Goal: Information Seeking & Learning: Learn about a topic

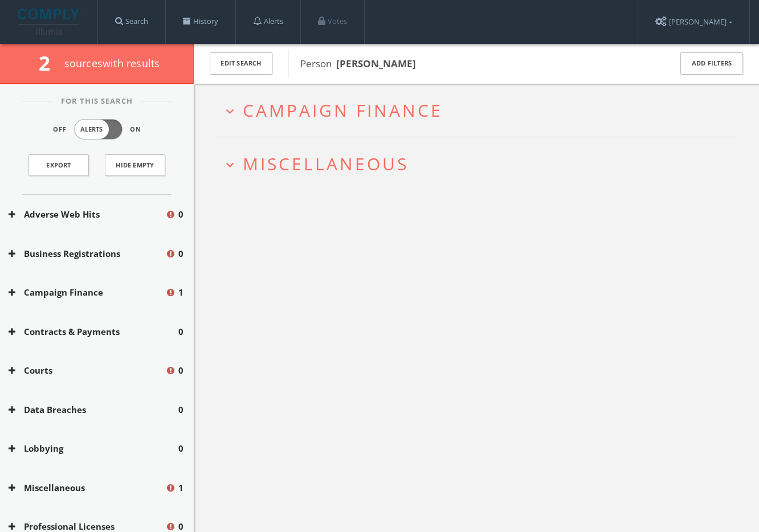
click at [373, 164] on span "Miscellaneous" at bounding box center [326, 163] width 166 height 23
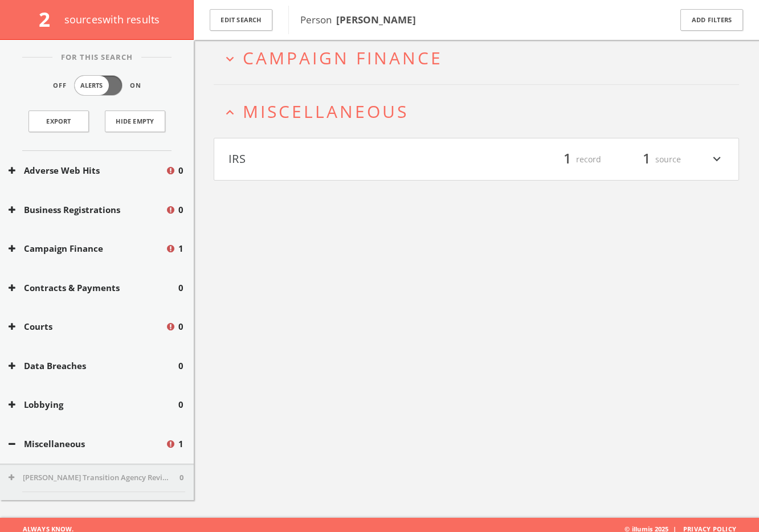
scroll to position [67, 0]
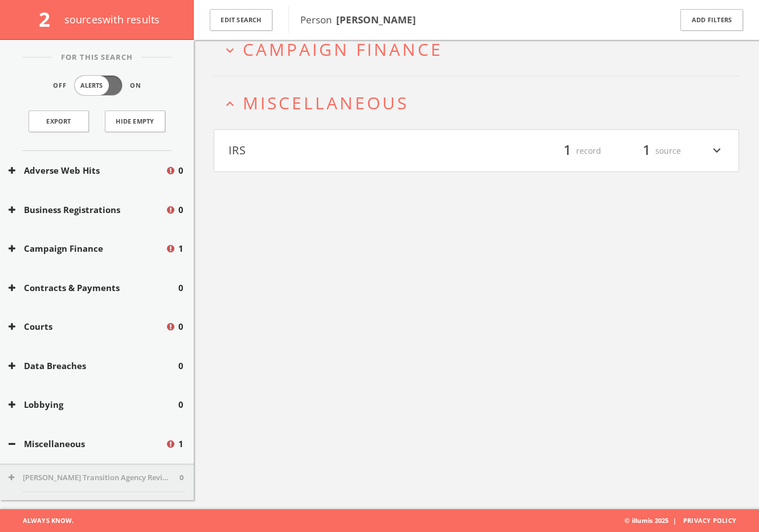
click at [390, 148] on button "IRS" at bounding box center [352, 150] width 248 height 19
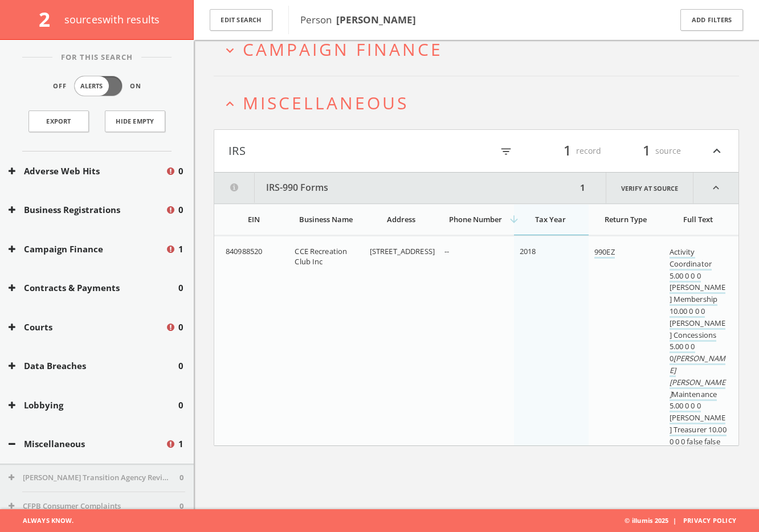
click at [387, 58] on span "Campaign Finance" at bounding box center [343, 49] width 200 height 23
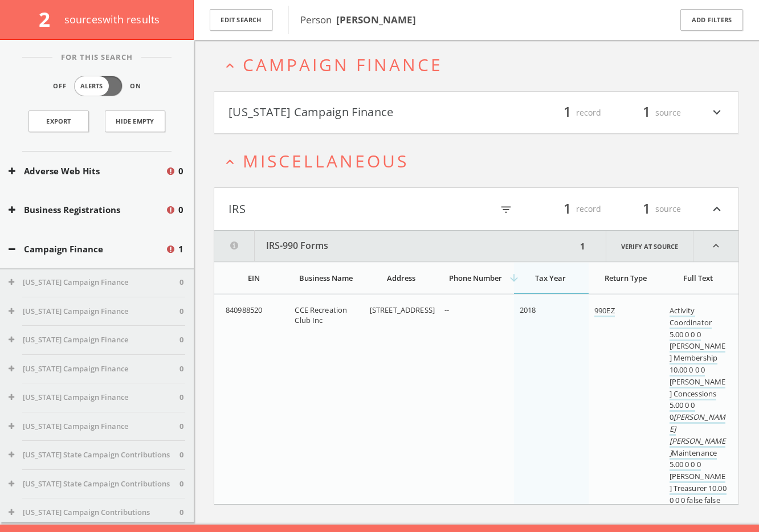
drag, startPoint x: 387, startPoint y: 109, endPoint x: 384, endPoint y: 118, distance: 9.7
click at [387, 109] on html "Search History Alerts Votes Liana Chirkina Edit Profile Change Password Securit…" at bounding box center [379, 248] width 759 height 599
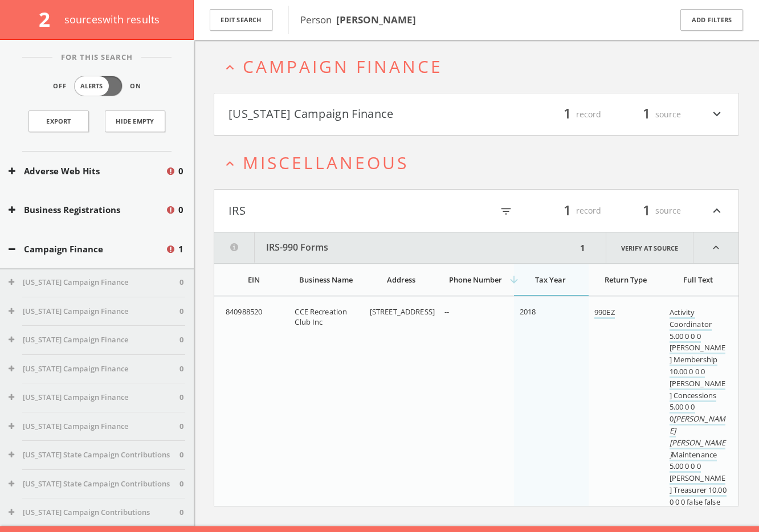
click at [379, 120] on html "Search History Alerts Votes Liana Chirkina Edit Profile Change Password Securit…" at bounding box center [379, 249] width 759 height 599
click at [355, 113] on button "[US_STATE] Campaign Finance" at bounding box center [352, 114] width 248 height 19
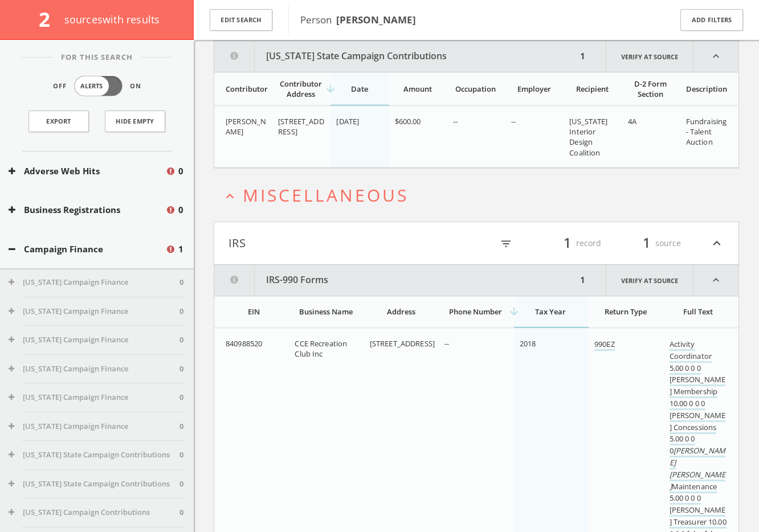
scroll to position [145, 0]
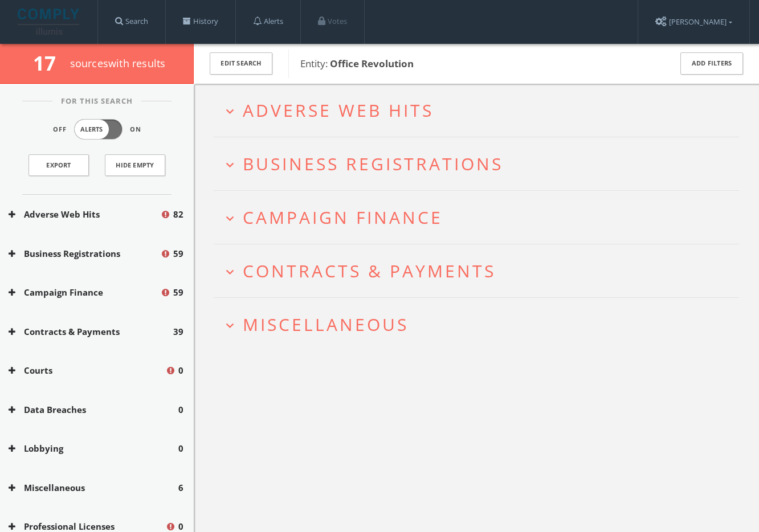
click at [345, 330] on span "Miscellaneous" at bounding box center [326, 324] width 166 height 23
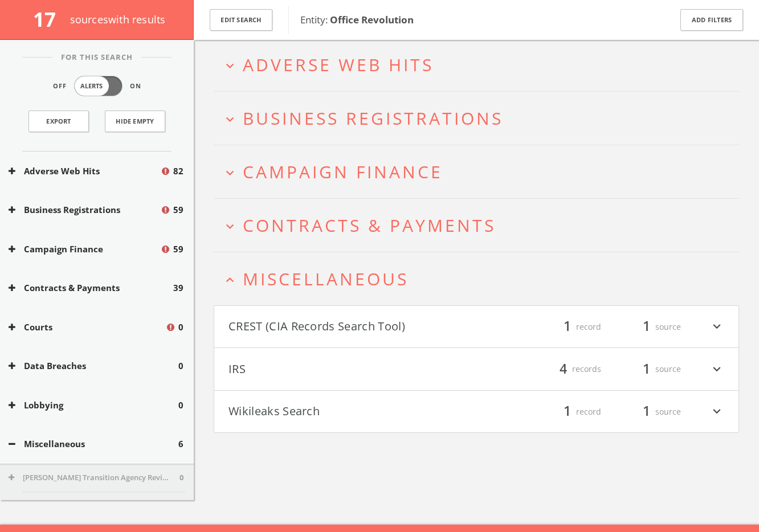
scroll to position [49, 0]
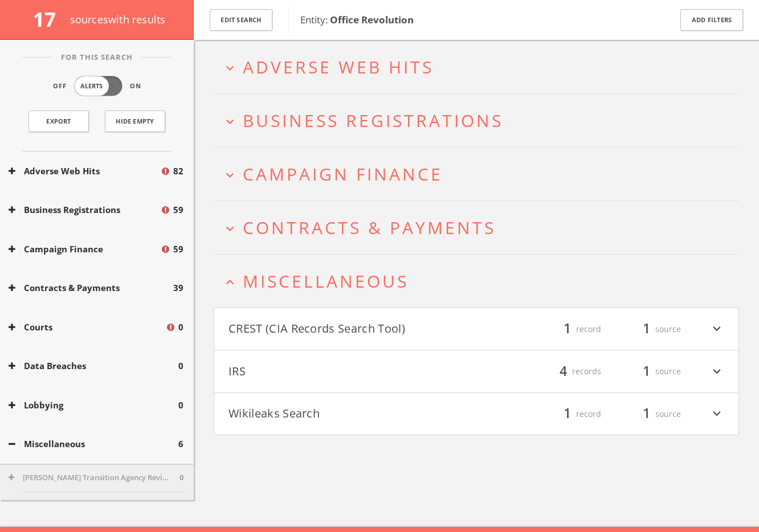
click at [342, 275] on span "Miscellaneous" at bounding box center [326, 281] width 166 height 23
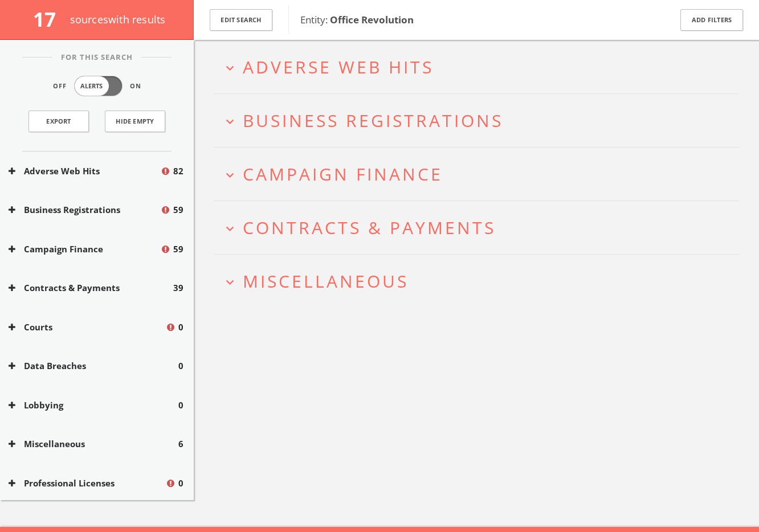
click at [342, 275] on span "Miscellaneous" at bounding box center [326, 281] width 166 height 23
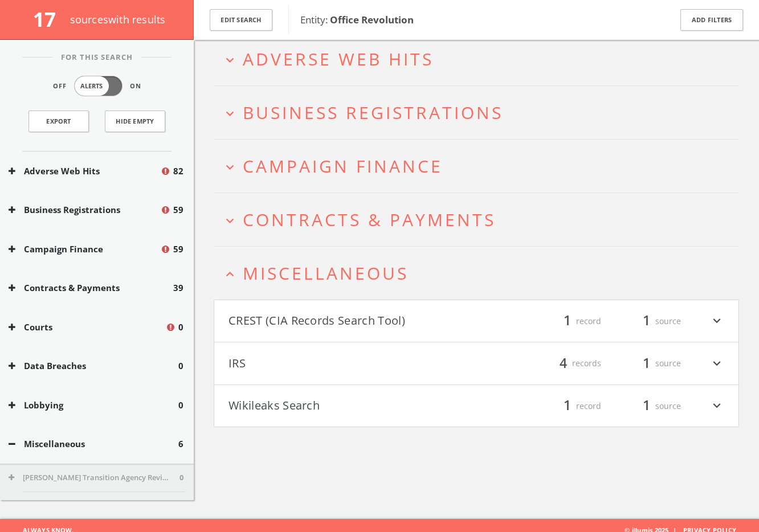
scroll to position [67, 0]
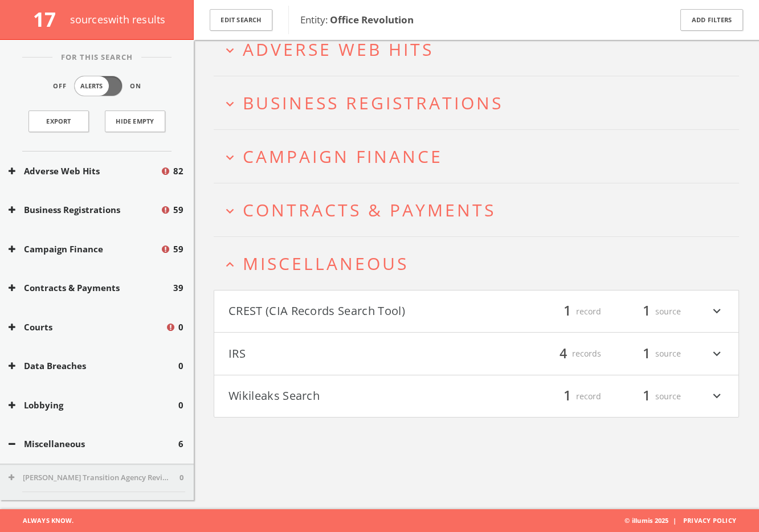
click at [342, 203] on span "Contracts & Payments" at bounding box center [369, 209] width 253 height 23
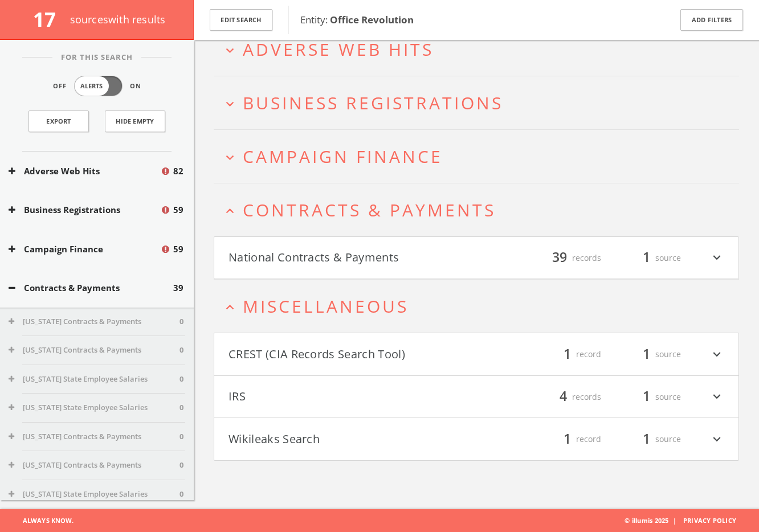
click at [325, 139] on h2 "expand_more Campaign Finance" at bounding box center [476, 156] width 525 height 53
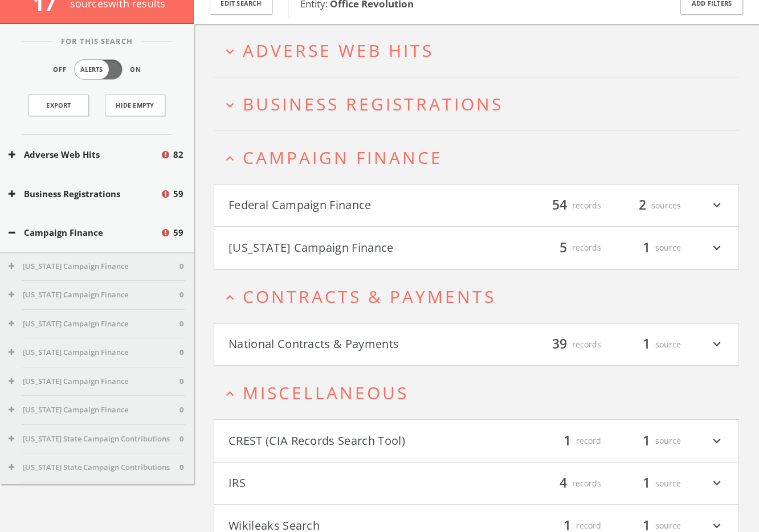
scroll to position [0, 0]
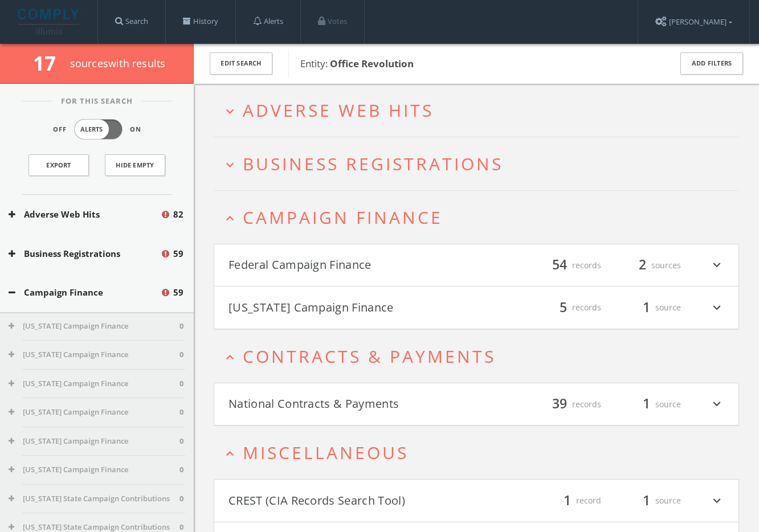
click at [292, 114] on span "Adverse Web Hits" at bounding box center [338, 110] width 191 height 23
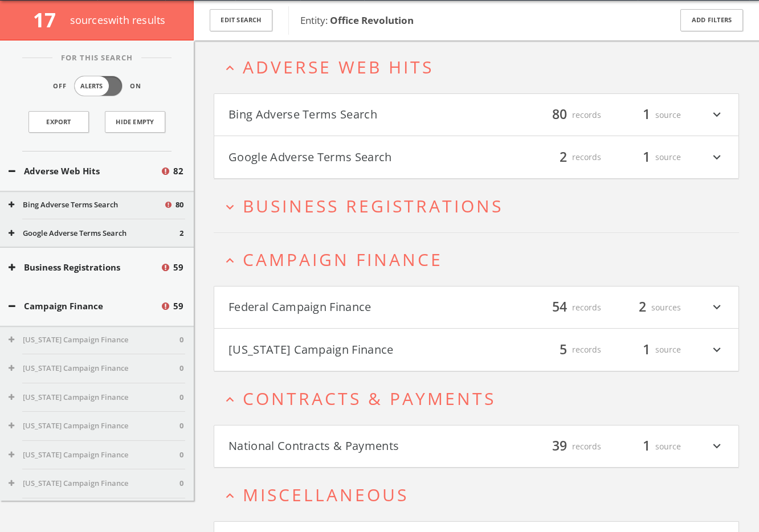
scroll to position [44, 0]
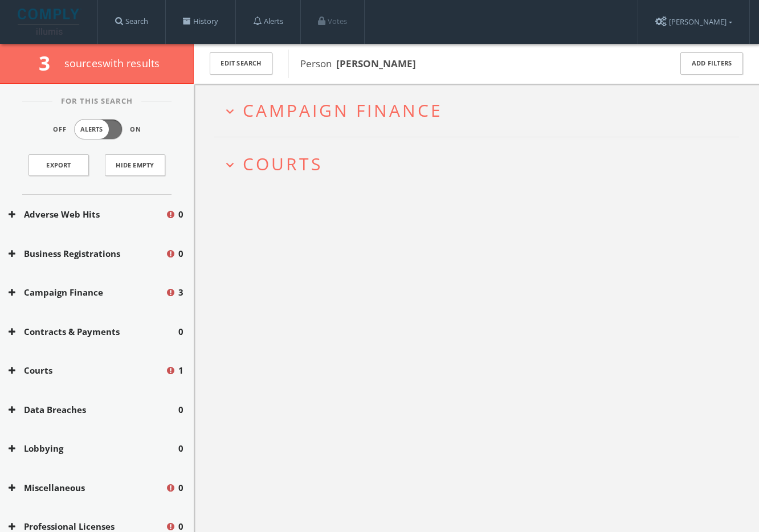
click at [276, 165] on span "Courts" at bounding box center [283, 163] width 80 height 23
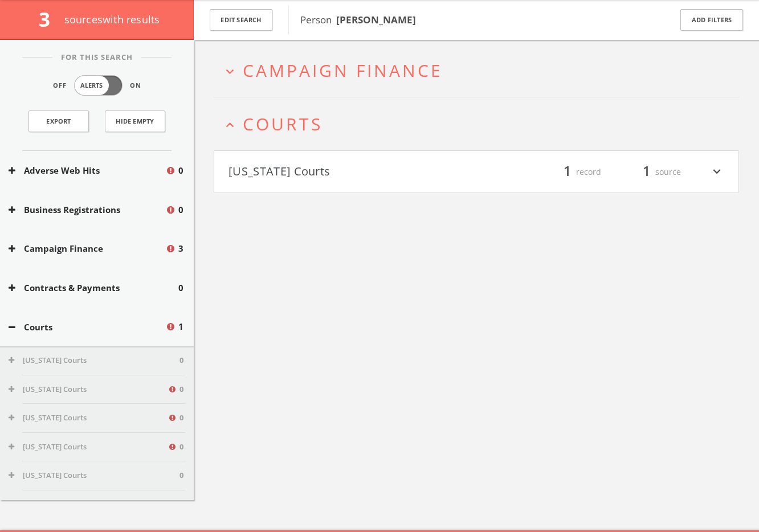
scroll to position [67, 0]
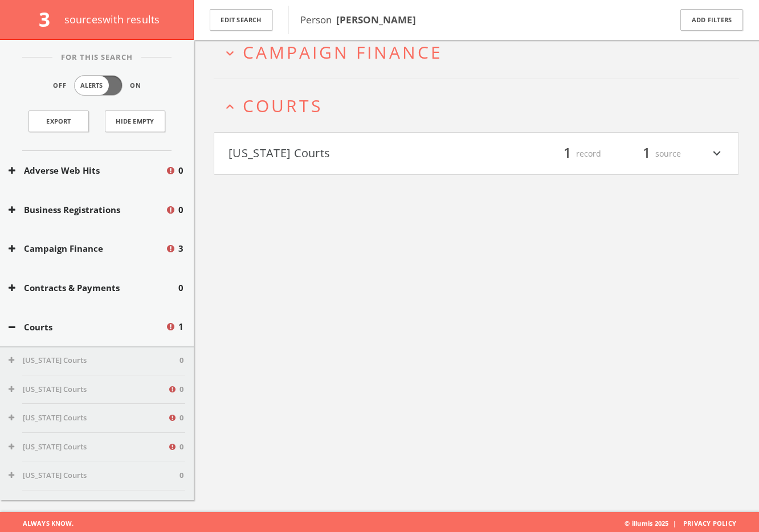
click at [282, 172] on div "[US_STATE] Courts filter_list 1 record 1 source expand_more" at bounding box center [476, 153] width 525 height 43
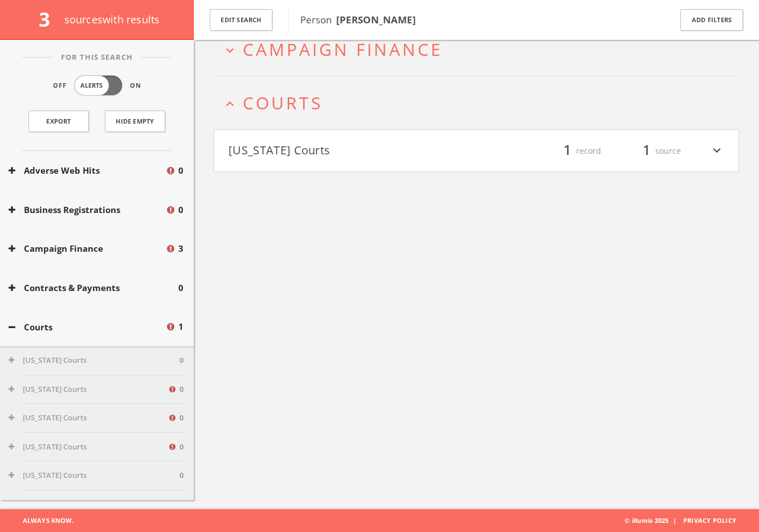
click at [283, 162] on h4 "[US_STATE] Courts filter_list 1 record 1 source expand_more" at bounding box center [476, 151] width 524 height 42
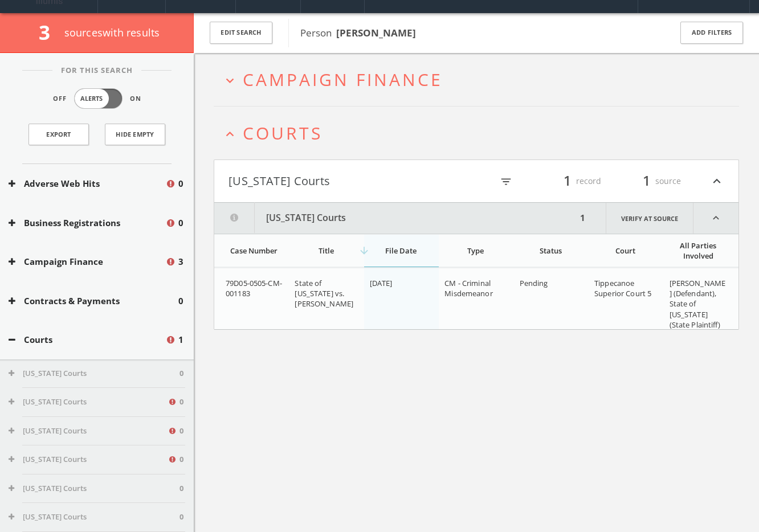
scroll to position [0, 0]
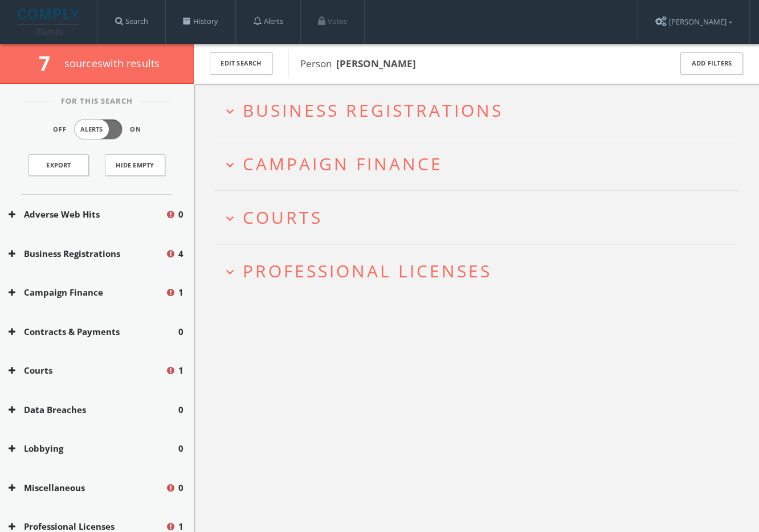
click at [424, 277] on span "Professional Licenses" at bounding box center [367, 270] width 249 height 23
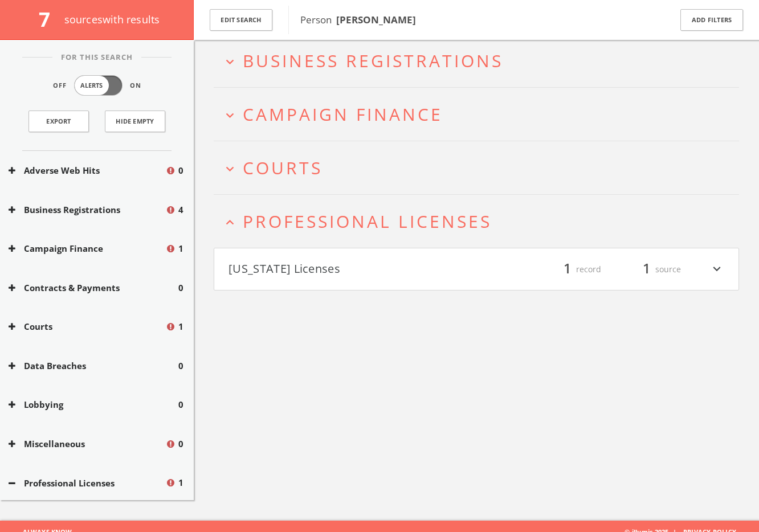
scroll to position [67, 0]
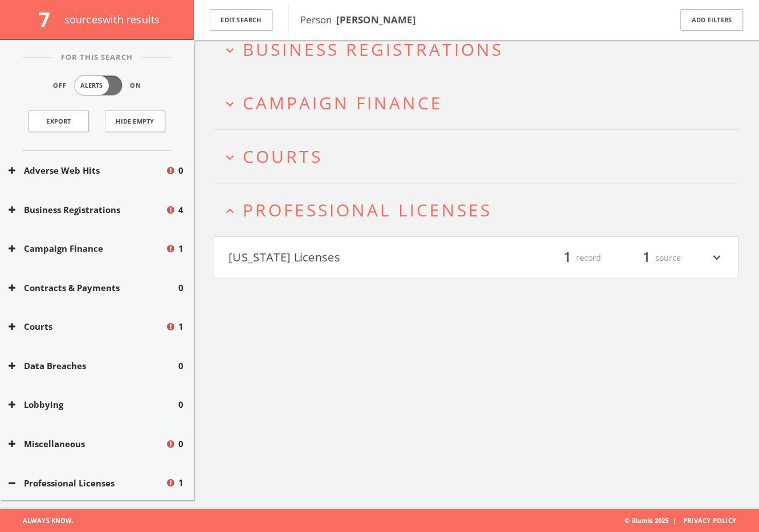
click at [354, 255] on button "Pennsylvania Licenses" at bounding box center [352, 257] width 248 height 19
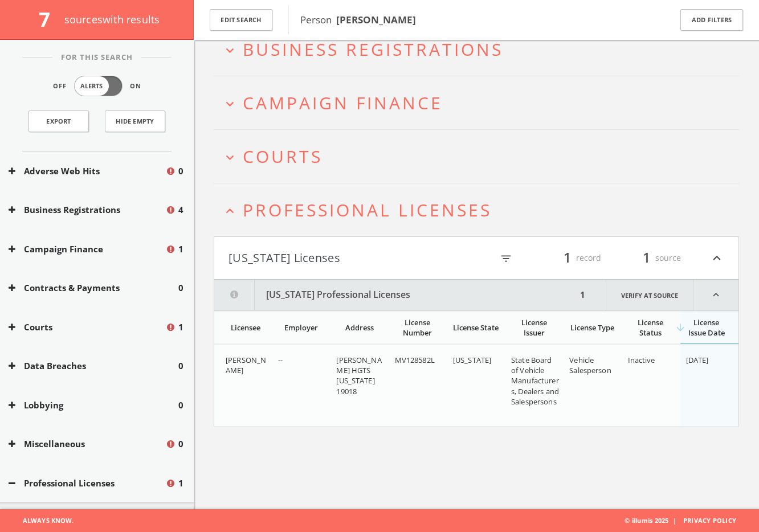
click at [355, 215] on span "Professional Licenses" at bounding box center [367, 209] width 249 height 23
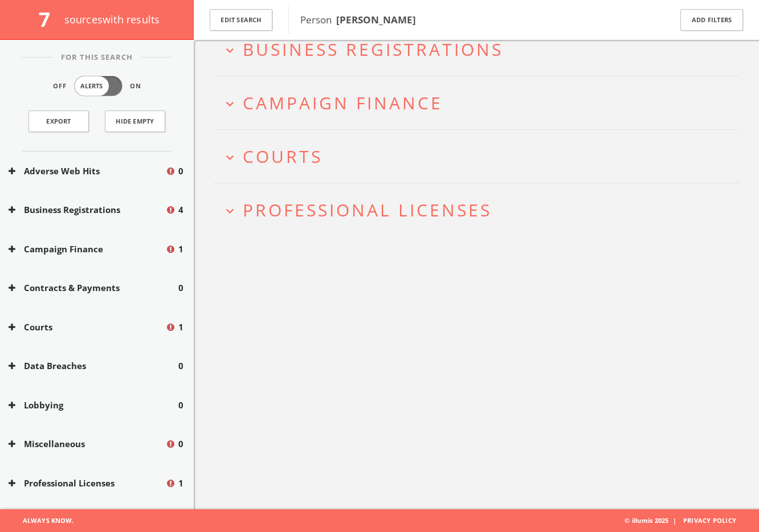
click at [332, 162] on button "expand_more Courts" at bounding box center [480, 156] width 517 height 19
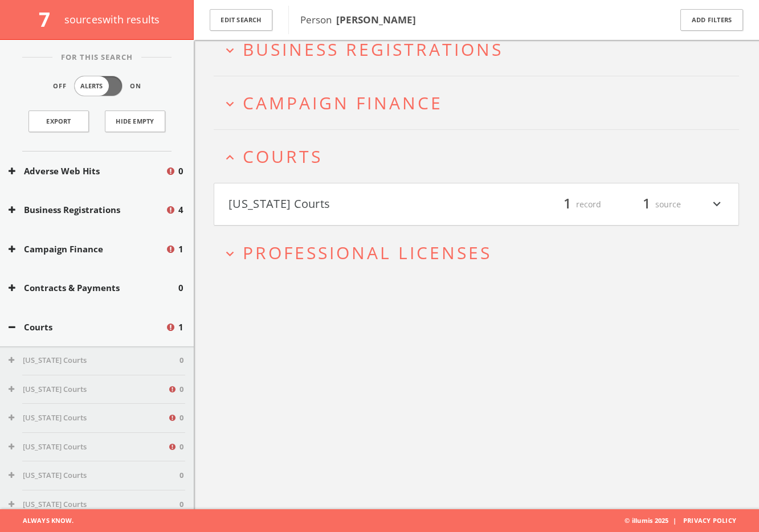
click at [328, 190] on h4 "Maryland Courts filter_list 1 record 1 source expand_more" at bounding box center [476, 204] width 524 height 42
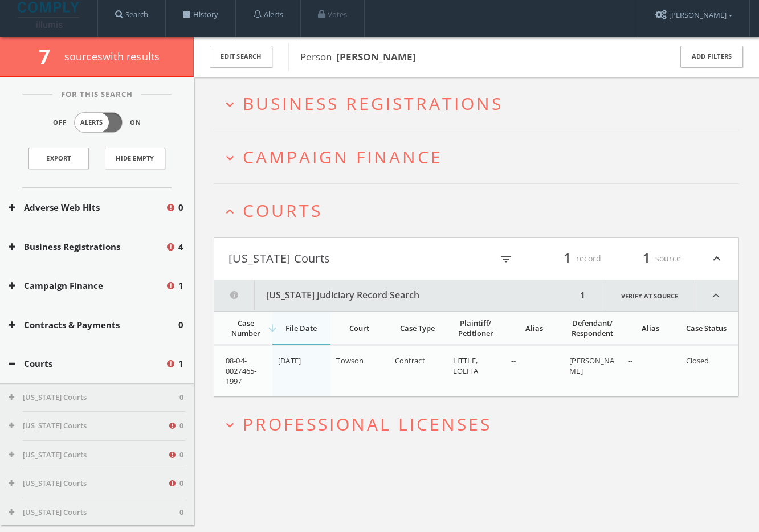
scroll to position [0, 0]
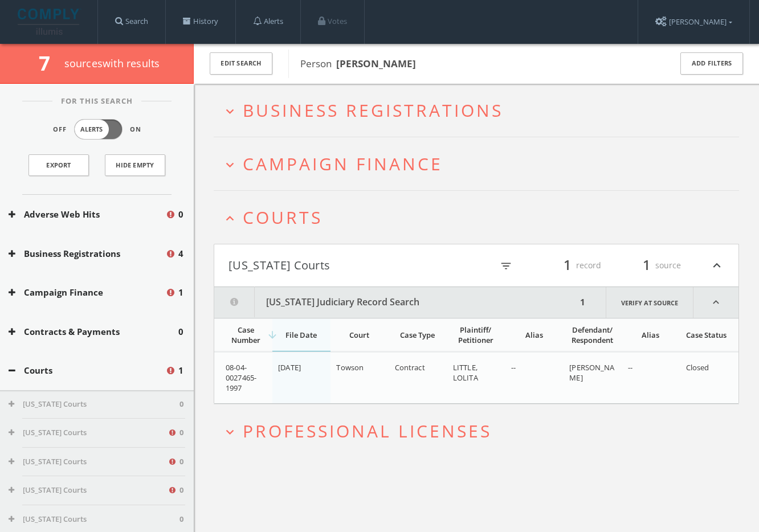
click at [352, 218] on button "expand_less Courts" at bounding box center [480, 217] width 517 height 19
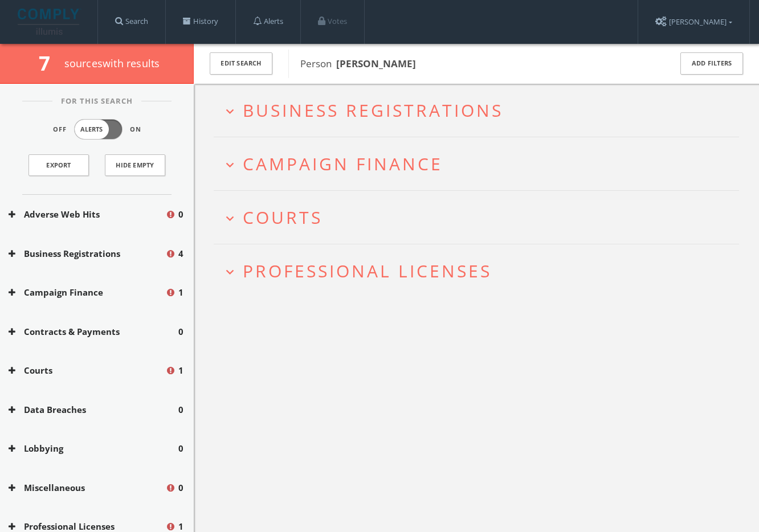
click at [352, 169] on span "Campaign Finance" at bounding box center [343, 163] width 200 height 23
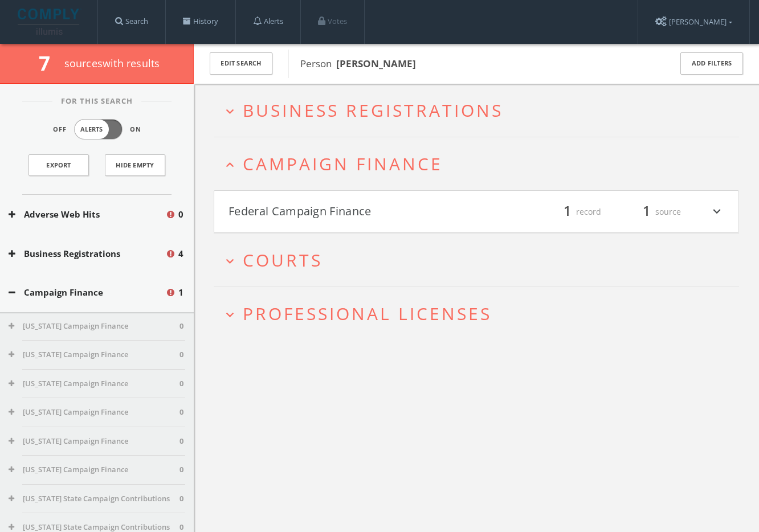
click at [390, 119] on span "Business Registrations" at bounding box center [373, 110] width 260 height 23
